Goal: Task Accomplishment & Management: Manage account settings

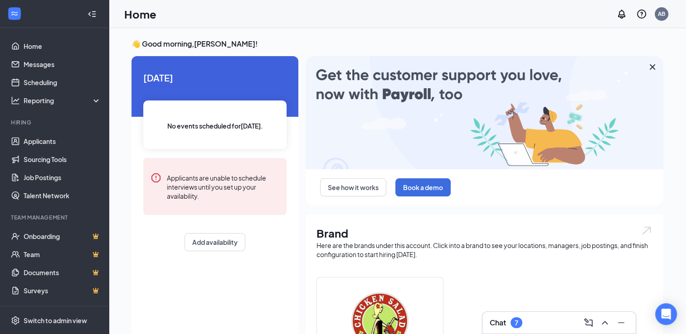
click at [649, 65] on icon "Cross" at bounding box center [652, 67] width 11 height 11
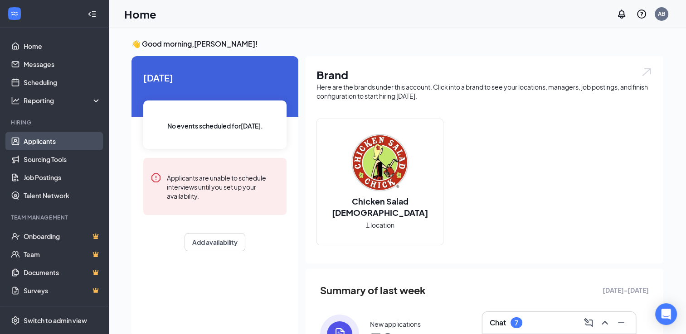
click at [54, 139] on link "Applicants" at bounding box center [63, 141] width 78 height 18
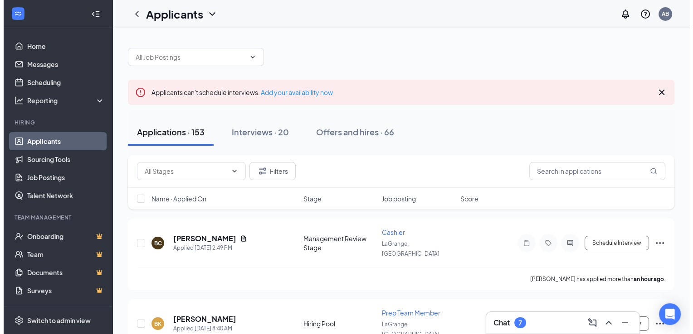
scroll to position [45, 0]
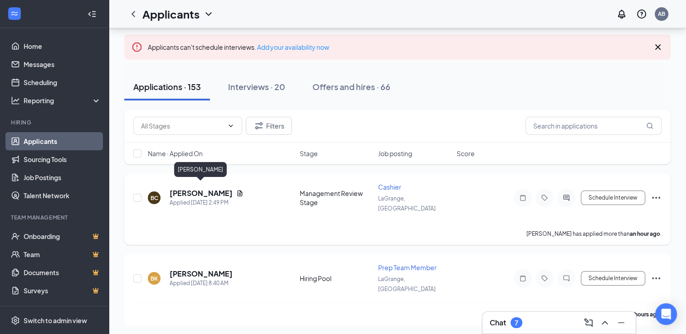
click at [210, 189] on h5 "[PERSON_NAME]" at bounding box center [201, 194] width 63 height 10
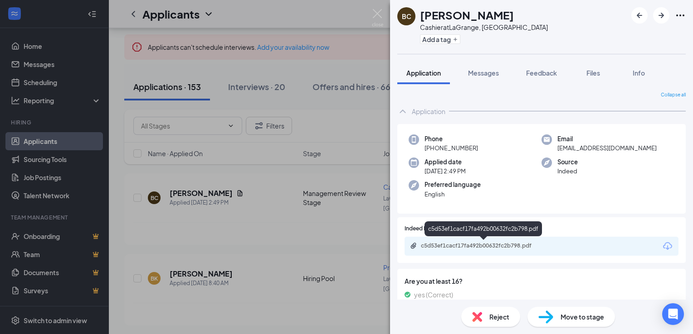
click at [515, 249] on div "c5d53ef1cacf17fa492b00632fc2b798.pdf" at bounding box center [484, 245] width 127 height 7
click at [375, 15] on img at bounding box center [377, 18] width 11 height 18
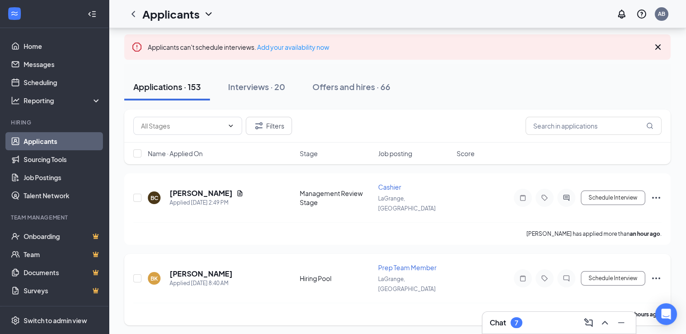
scroll to position [91, 0]
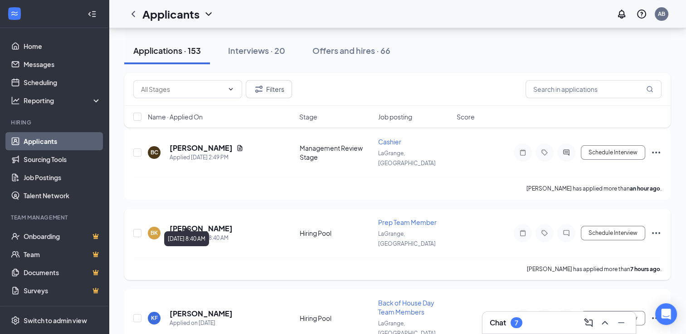
click at [213, 234] on div "Applied [DATE] 8:40 AM" at bounding box center [201, 238] width 63 height 9
click at [616, 226] on button "Schedule Interview" at bounding box center [613, 233] width 64 height 15
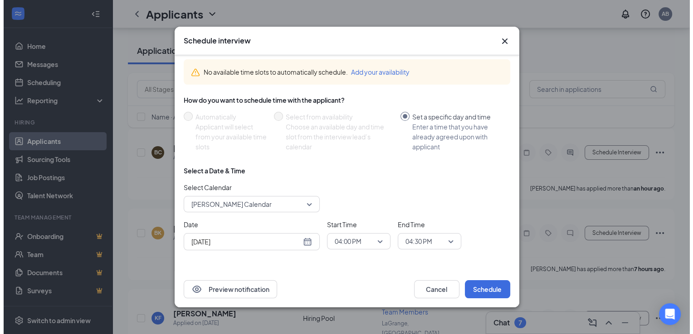
scroll to position [9, 0]
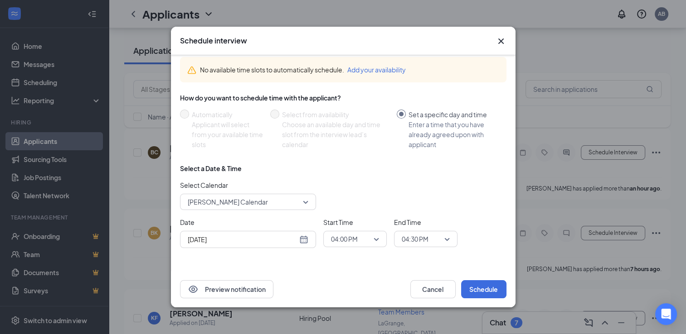
click at [503, 43] on icon "Cross" at bounding box center [500, 41] width 11 height 11
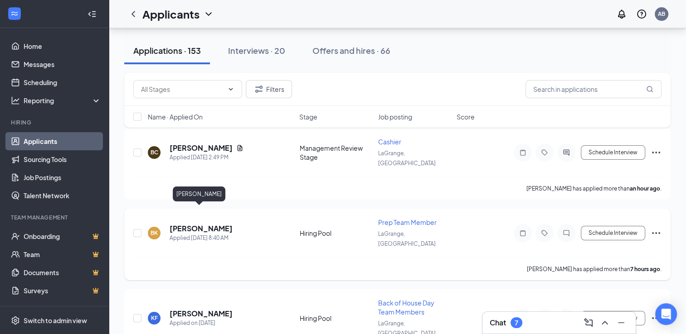
click at [186, 224] on h5 "[PERSON_NAME]" at bounding box center [201, 229] width 63 height 10
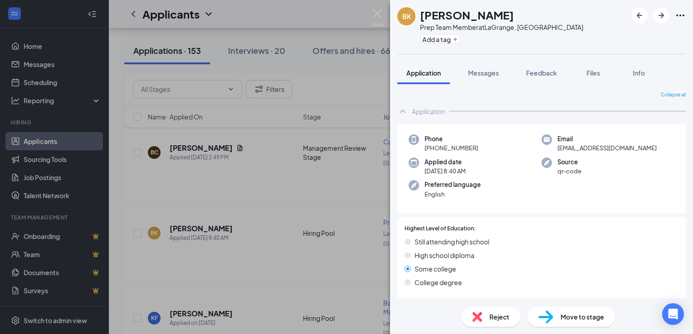
click at [378, 5] on div "BK [PERSON_NAME] Prep Team Member at [GEOGRAPHIC_DATA], [GEOGRAPHIC_DATA] Add a…" at bounding box center [346, 167] width 693 height 334
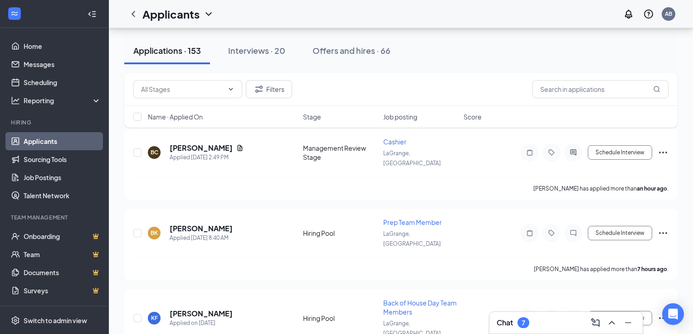
click at [377, 14] on div "Applicants AB" at bounding box center [401, 14] width 584 height 28
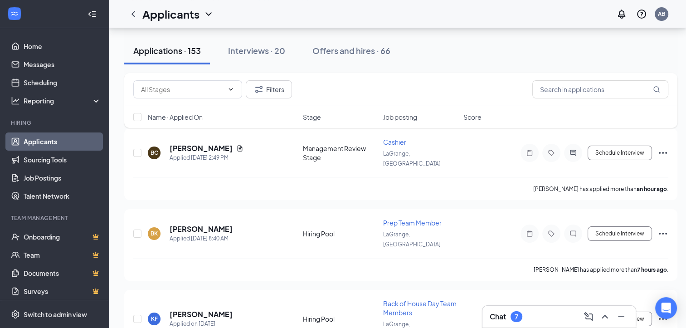
click at [576, 75] on div "Filters" at bounding box center [400, 89] width 553 height 33
click at [572, 90] on input "text" at bounding box center [600, 89] width 136 height 18
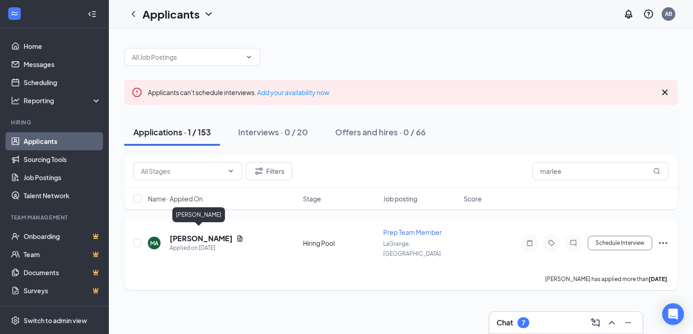
click at [196, 237] on h5 "[PERSON_NAME]" at bounding box center [201, 239] width 63 height 10
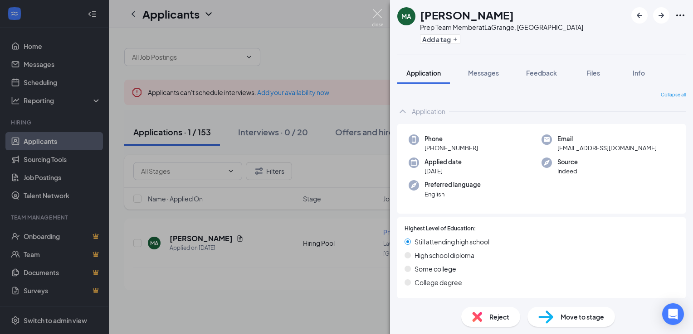
click at [376, 12] on img at bounding box center [377, 18] width 11 height 18
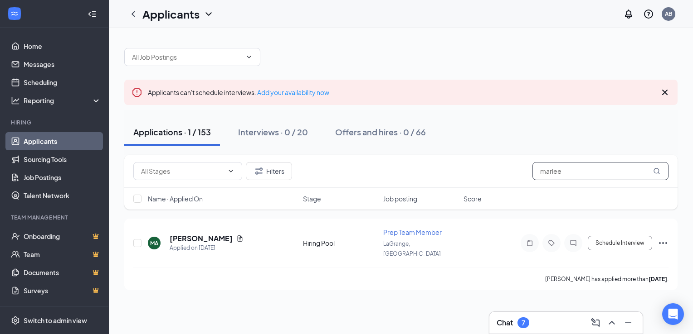
click at [610, 176] on input "marlee" at bounding box center [600, 171] width 136 height 18
click at [183, 234] on h5 "[PERSON_NAME]" at bounding box center [201, 239] width 63 height 10
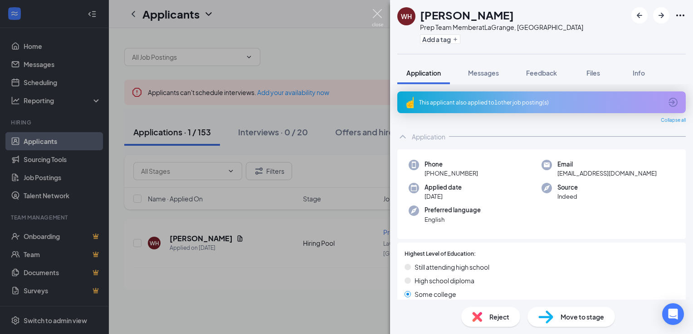
click at [373, 12] on img at bounding box center [377, 18] width 11 height 18
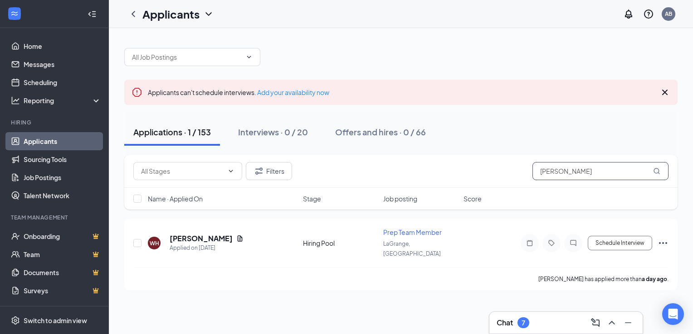
click at [573, 163] on input "[PERSON_NAME]" at bounding box center [600, 171] width 136 height 18
click at [183, 234] on h5 "[PERSON_NAME]" at bounding box center [201, 239] width 63 height 10
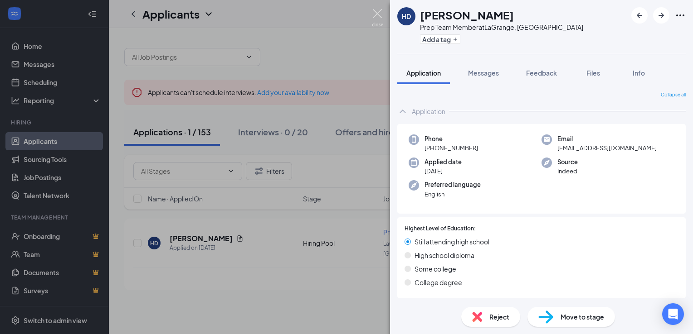
click at [376, 14] on img at bounding box center [377, 18] width 11 height 18
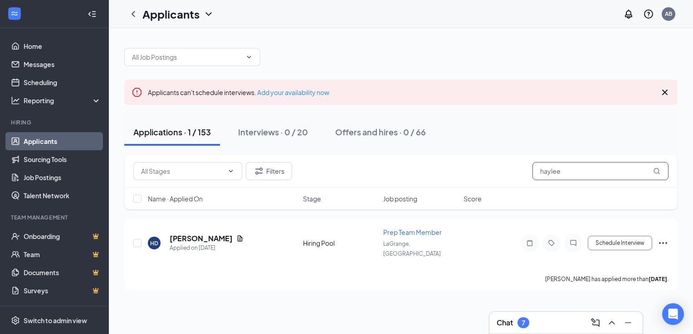
click at [577, 172] on input "haylee" at bounding box center [600, 171] width 136 height 18
click at [203, 234] on h5 "[PERSON_NAME]" at bounding box center [201, 239] width 63 height 10
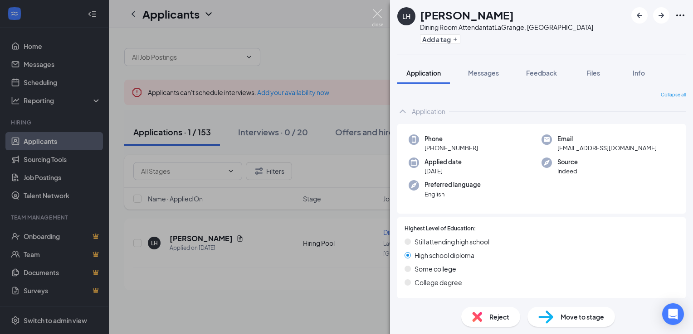
click at [381, 12] on img at bounding box center [377, 18] width 11 height 18
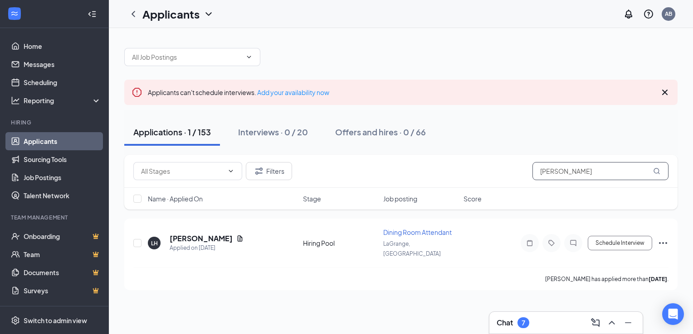
click at [574, 163] on input "[PERSON_NAME]" at bounding box center [600, 171] width 136 height 18
click at [204, 236] on h5 "[PERSON_NAME]" at bounding box center [201, 239] width 63 height 10
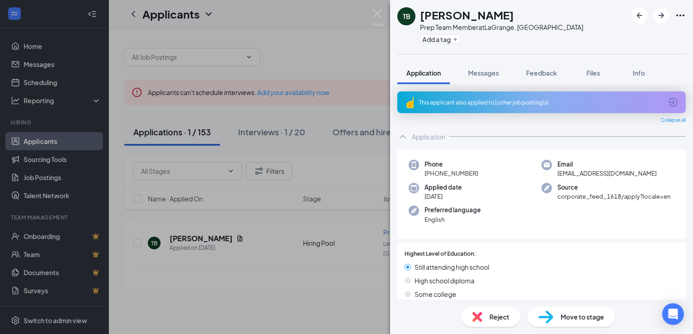
click at [369, 12] on div "TB [PERSON_NAME] Prep Team Member at [GEOGRAPHIC_DATA], [GEOGRAPHIC_DATA] Add a…" at bounding box center [346, 167] width 693 height 334
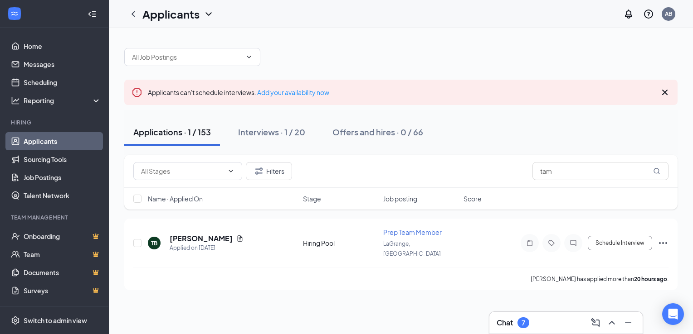
click at [567, 180] on div "Filters tam" at bounding box center [400, 171] width 553 height 33
click at [567, 174] on input "tam" at bounding box center [600, 171] width 136 height 18
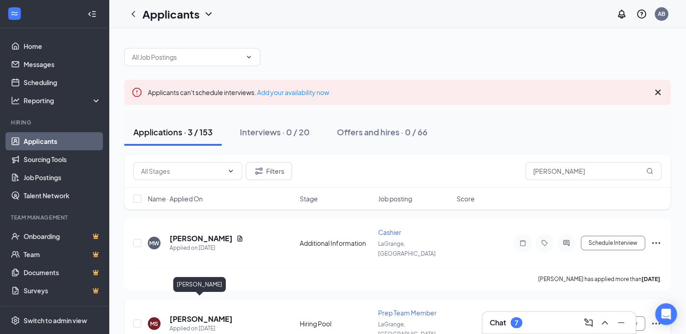
click at [215, 315] on h5 "[PERSON_NAME]" at bounding box center [201, 320] width 63 height 10
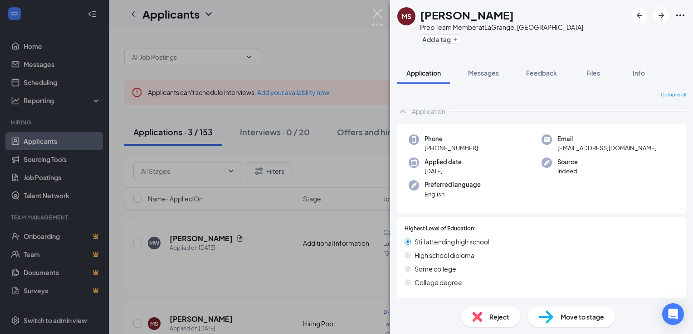
click at [380, 15] on img at bounding box center [377, 18] width 11 height 18
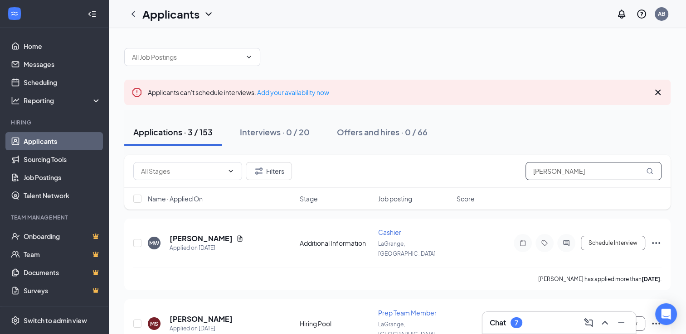
click at [575, 171] on input "[PERSON_NAME]" at bounding box center [593, 171] width 136 height 18
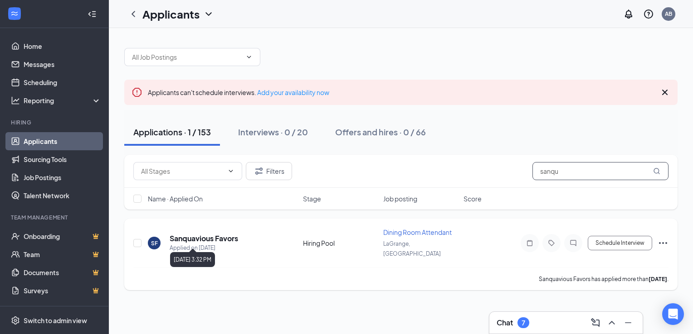
type input "sanqu"
click at [210, 236] on h5 "Sanquavious Favors" at bounding box center [204, 239] width 68 height 10
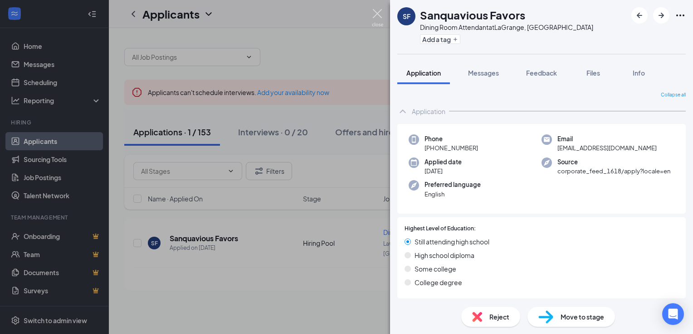
click at [377, 13] on img at bounding box center [377, 18] width 11 height 18
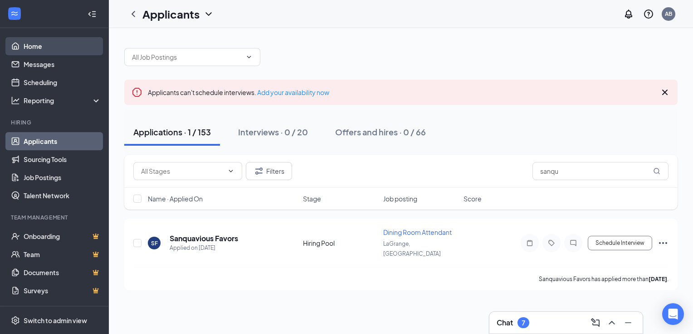
click at [52, 44] on link "Home" at bounding box center [63, 46] width 78 height 18
